Goal: Task Accomplishment & Management: Use online tool/utility

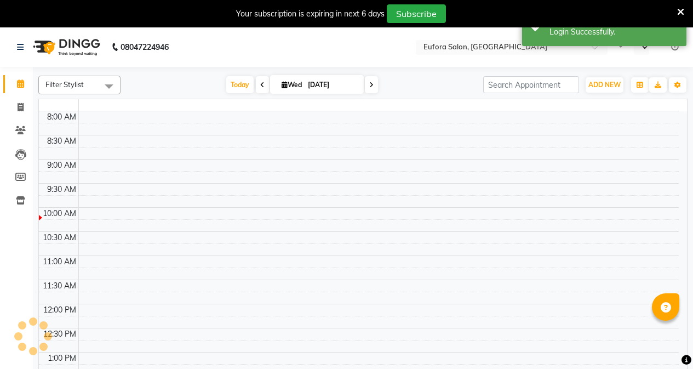
select select "en"
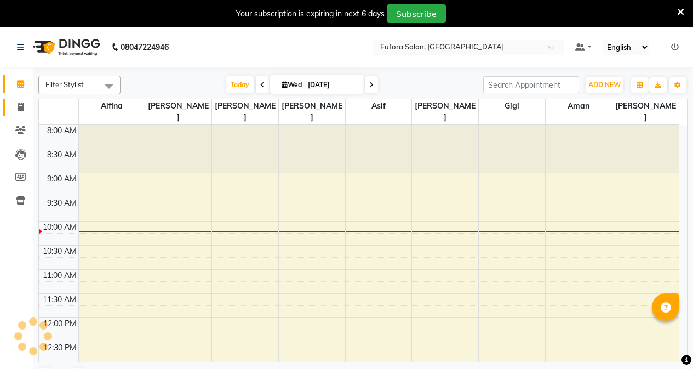
click at [25, 106] on span at bounding box center [20, 107] width 19 height 13
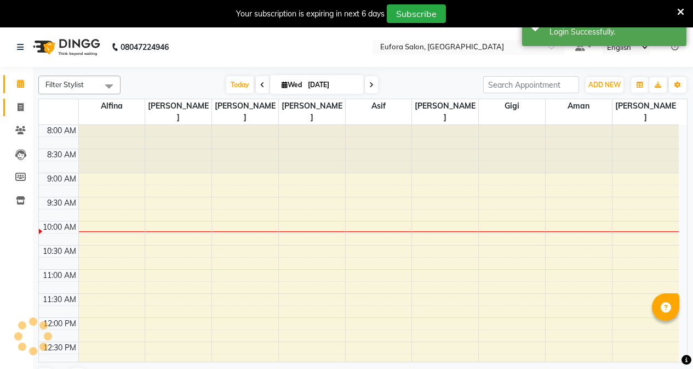
select select "service"
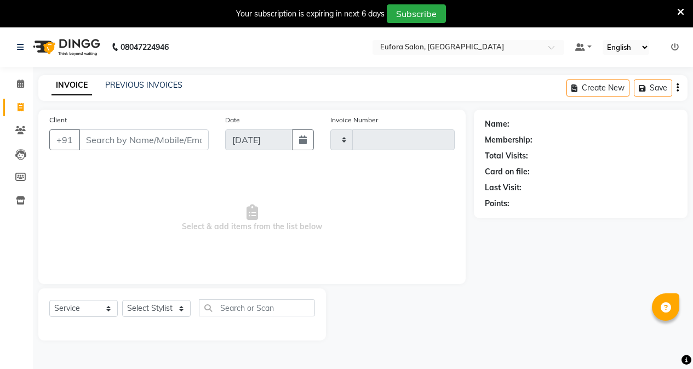
type input "0649"
select select "6684"
